Goal: Information Seeking & Learning: Find specific fact

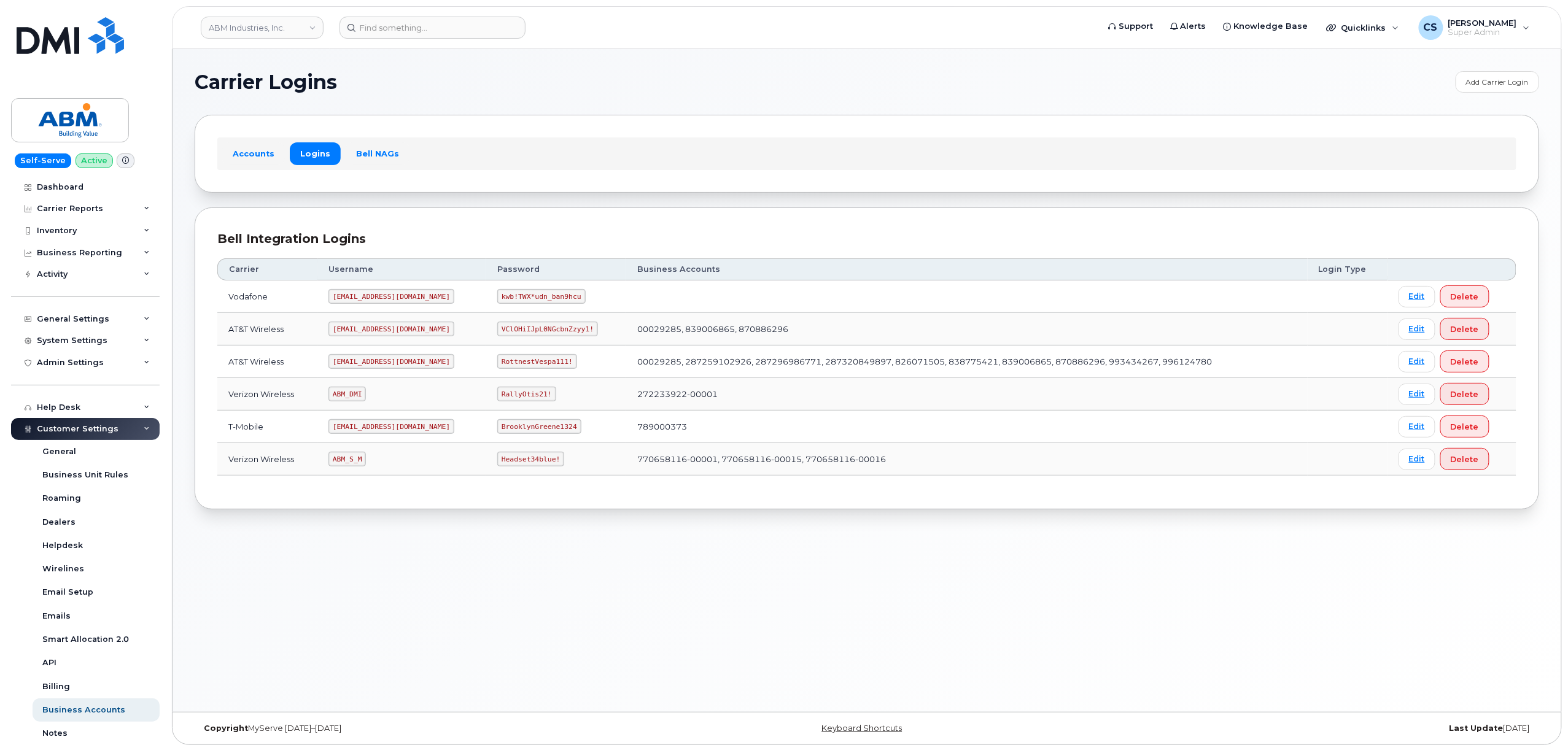
click at [352, 399] on code "ABM_DMI" at bounding box center [347, 394] width 37 height 14
copy code "ABM_DMI"
drag, startPoint x: 506, startPoint y: 398, endPoint x: 462, endPoint y: 393, distance: 44.3
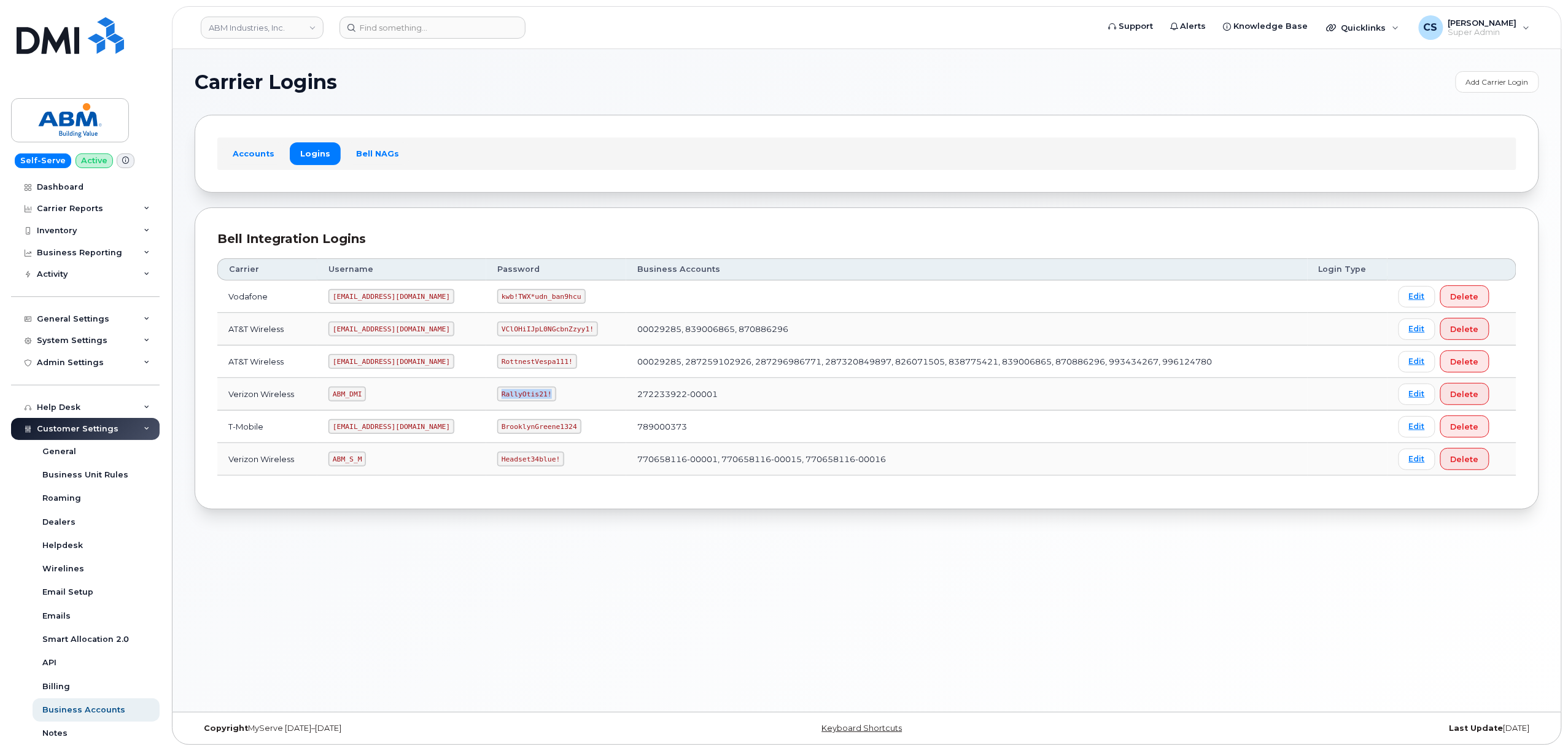
click at [497, 393] on code "RallyOtis21!" at bounding box center [526, 394] width 58 height 14
copy code "RallyOtis21!"
click at [347, 460] on code "ABM_S_M" at bounding box center [347, 459] width 37 height 14
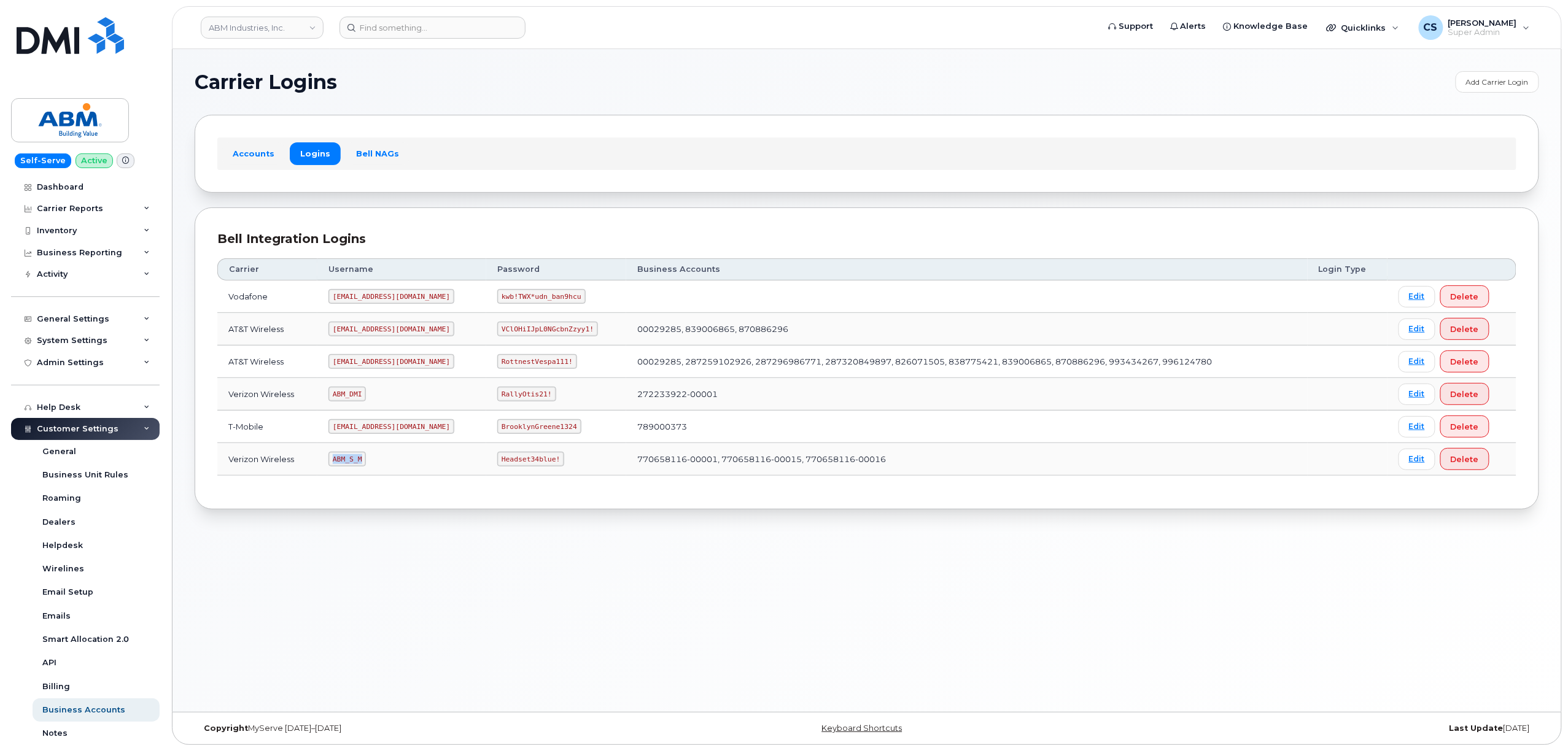
copy code "ABM_S_M"
drag, startPoint x: 514, startPoint y: 461, endPoint x: 436, endPoint y: 461, distance: 78.0
click at [436, 461] on tr "Verizon Wireless ABM_S_M Headset34blue! 770658116-00001, 770658116-00015, 77065…" at bounding box center [867, 459] width 1299 height 33
copy tr "Headset34blue!"
